Goal: Find specific page/section: Find specific page/section

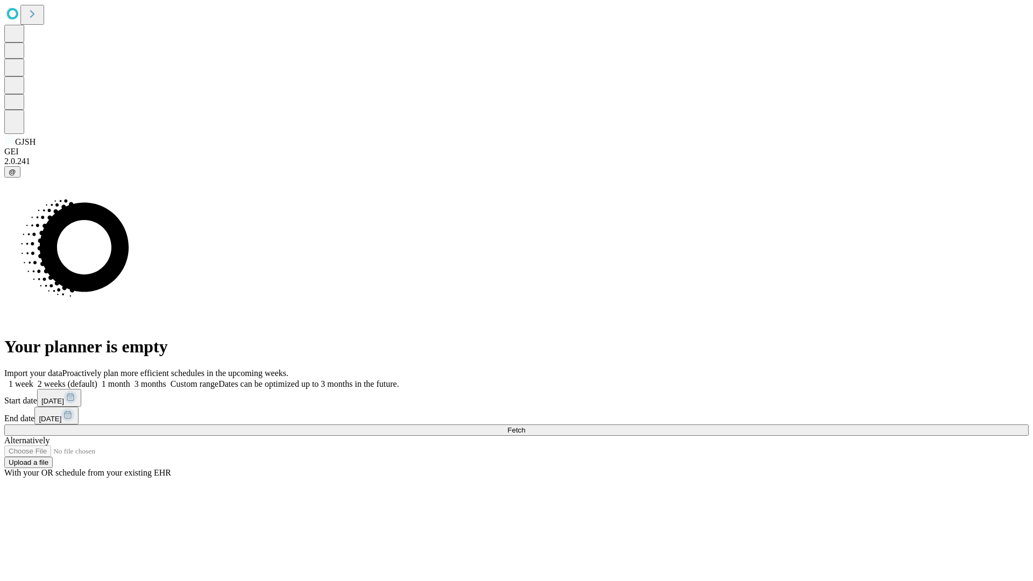
click at [525, 426] on span "Fetch" at bounding box center [516, 430] width 18 height 8
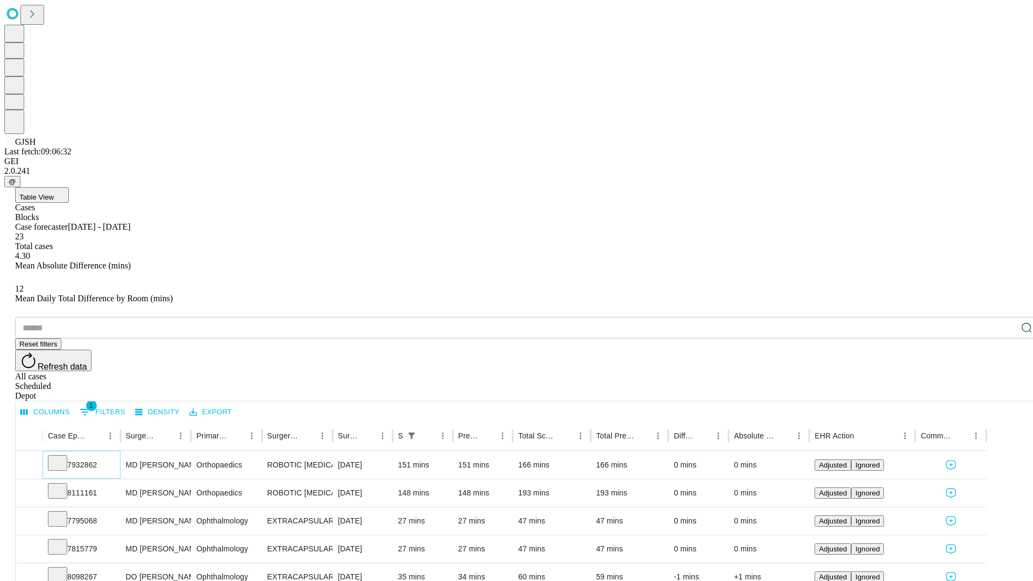
click at [63, 457] on icon at bounding box center [57, 462] width 11 height 11
